Goal: Task Accomplishment & Management: Use online tool/utility

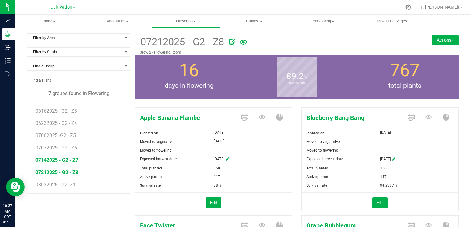
click at [71, 158] on span "07142025 - G2 - Z7" at bounding box center [56, 160] width 43 height 6
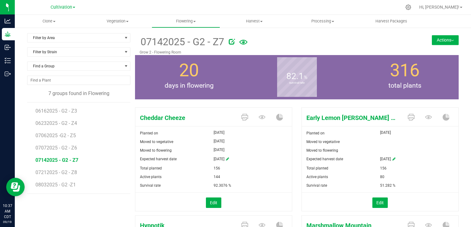
click at [233, 42] on icon at bounding box center [243, 42] width 8 height 13
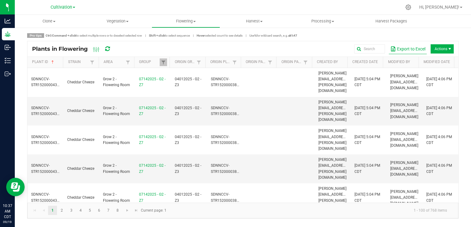
click at [233, 48] on button "Export to Excel" at bounding box center [407, 49] width 38 height 10
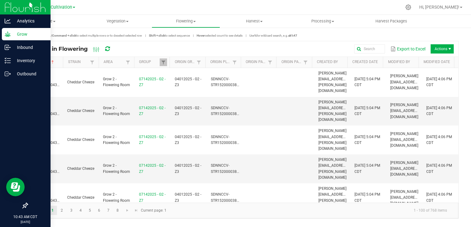
click at [13, 38] on p "Grow" at bounding box center [29, 33] width 37 height 7
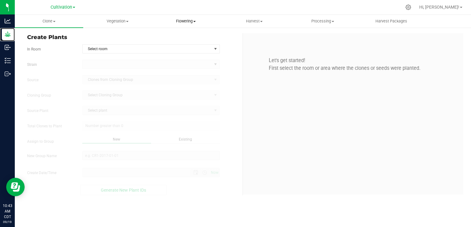
type input "[DATE] 10:43 AM"
click at [182, 24] on span "Flowering" at bounding box center [186, 21] width 68 height 6
click at [184, 44] on span "Flowering groups" at bounding box center [177, 44] width 51 height 5
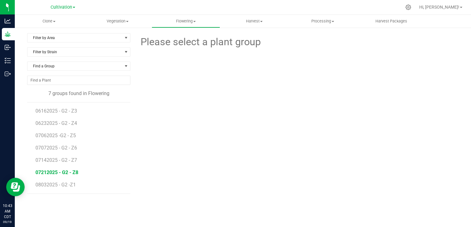
click at [67, 173] on span "07212025 - G2 - Z8" at bounding box center [56, 173] width 43 height 6
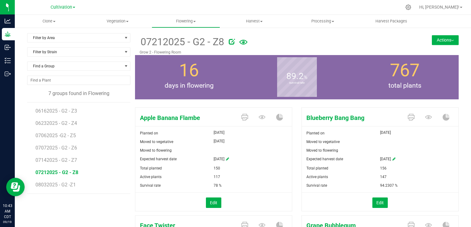
click at [233, 44] on icon at bounding box center [243, 42] width 8 height 13
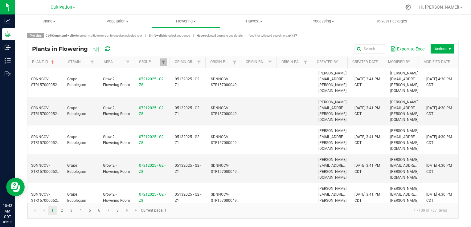
click at [233, 48] on button "Export to Excel" at bounding box center [407, 49] width 38 height 10
